Goal: Task Accomplishment & Management: Manage account settings

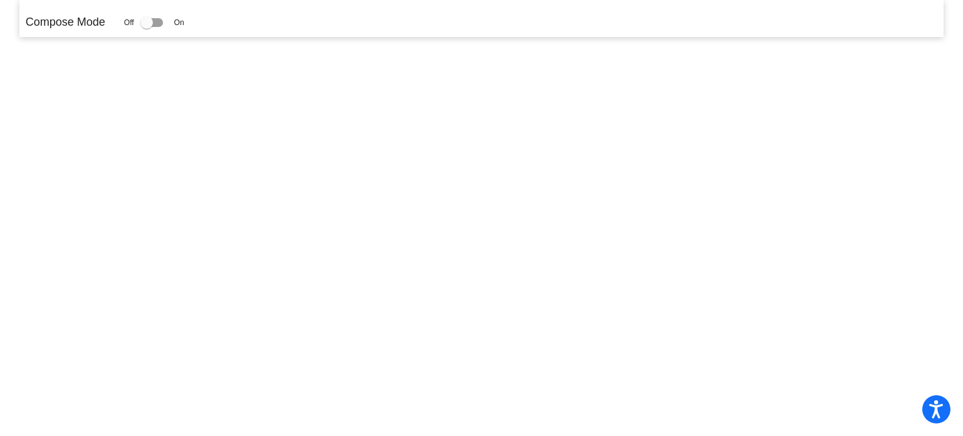
click at [154, 24] on div at bounding box center [151, 22] width 23 height 9
click at [147, 27] on input "checkbox" at bounding box center [146, 27] width 1 height 1
click at [160, 22] on div at bounding box center [151, 22] width 23 height 9
click at [147, 27] on input "checkbox" at bounding box center [146, 27] width 1 height 1
checkbox input "false"
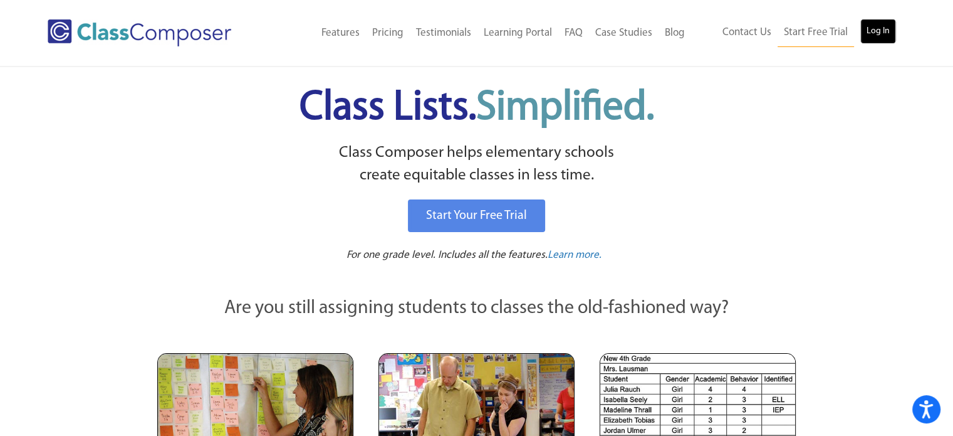
drag, startPoint x: 882, startPoint y: 36, endPoint x: 888, endPoint y: 32, distance: 6.8
click at [888, 32] on link "Log In" at bounding box center [879, 31] width 36 height 25
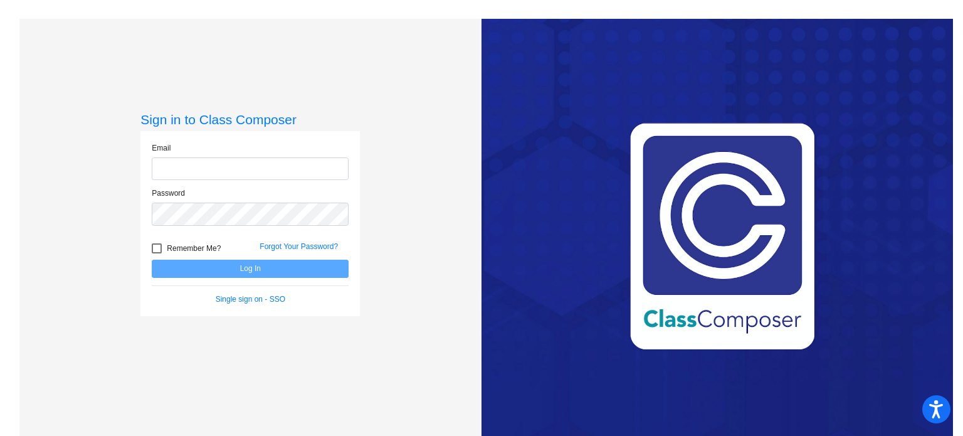
type input "[EMAIL_ADDRESS][DOMAIN_NAME]"
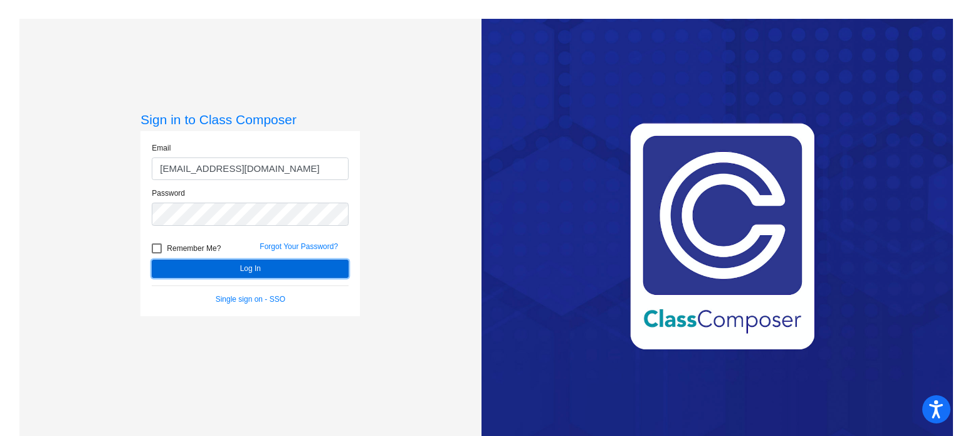
click at [320, 270] on button "Log In" at bounding box center [250, 268] width 197 height 18
